Goal: Complete application form: Complete application form

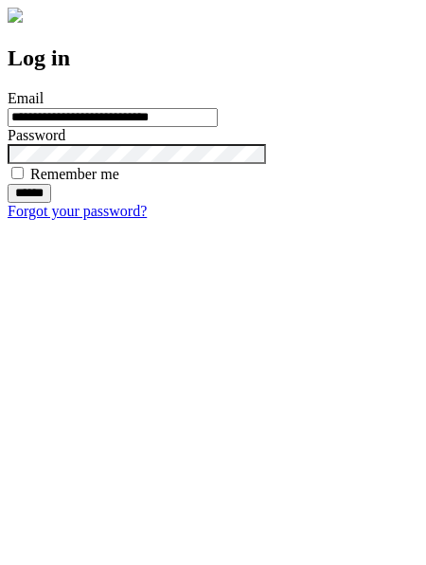
type input "**********"
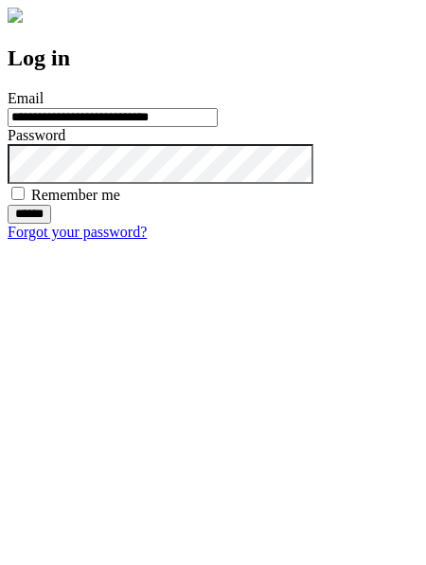
click at [51, 224] on input "******" at bounding box center [30, 214] width 44 height 19
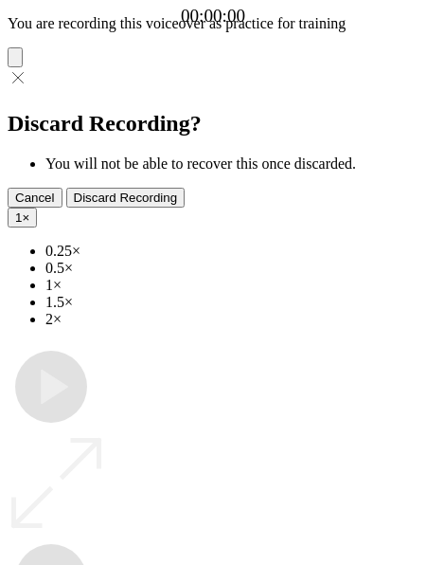
type input "**********"
